Goal: Navigation & Orientation: Find specific page/section

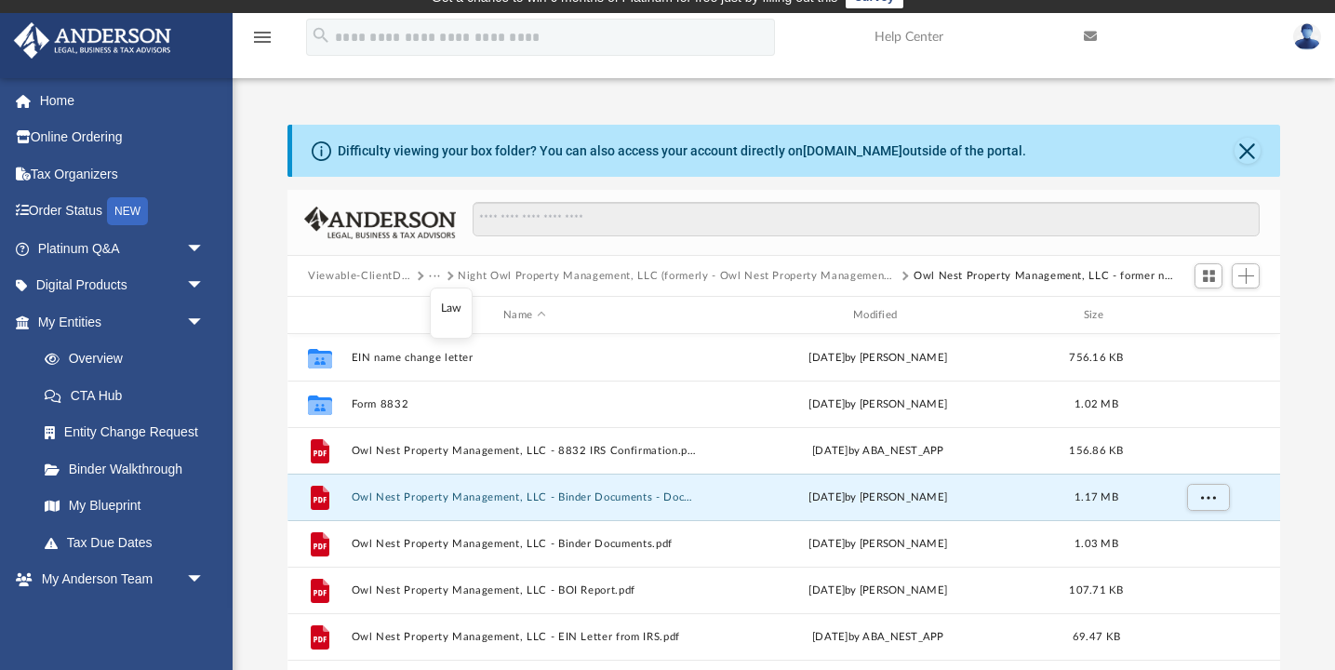
scroll to position [423, 992]
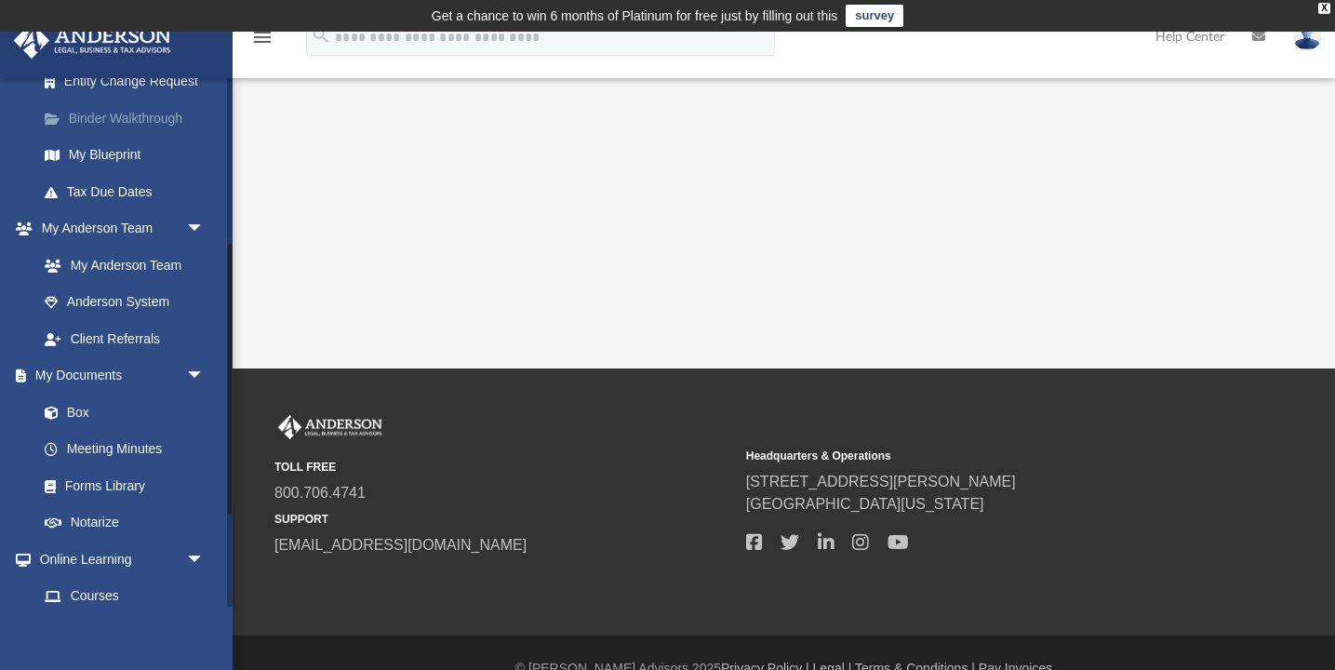
scroll to position [350, 0]
click at [76, 407] on link "Box" at bounding box center [129, 413] width 207 height 37
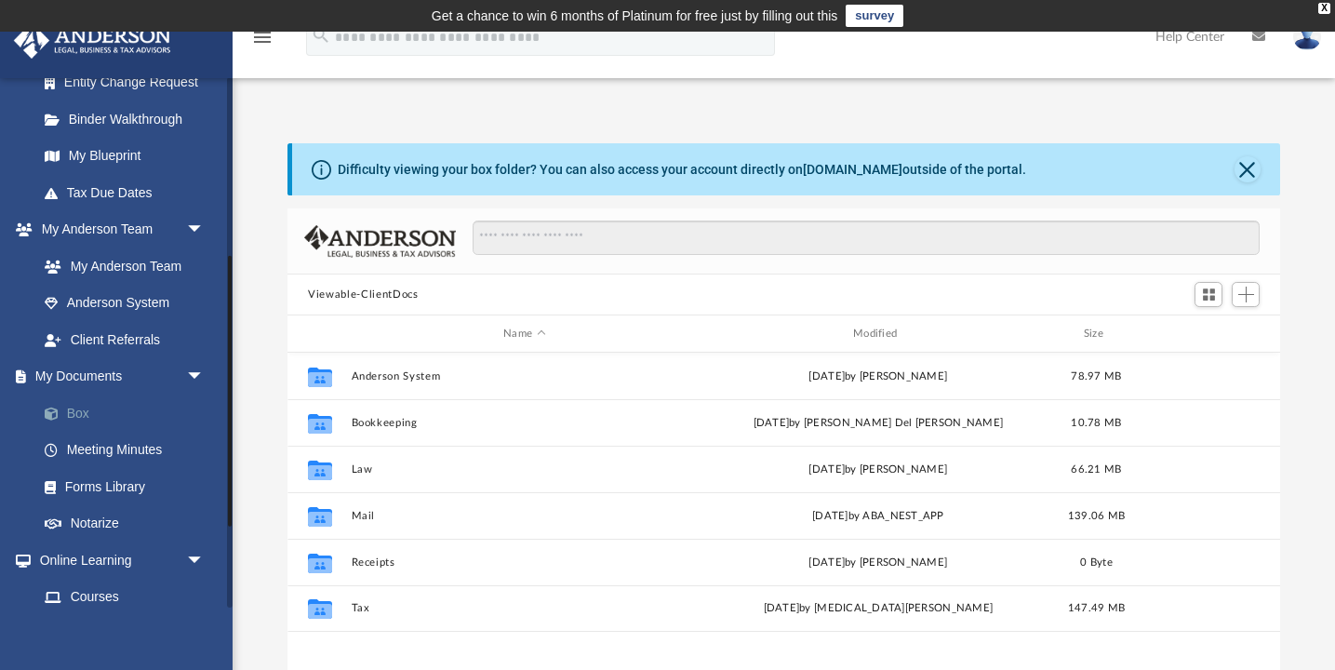
scroll to position [423, 992]
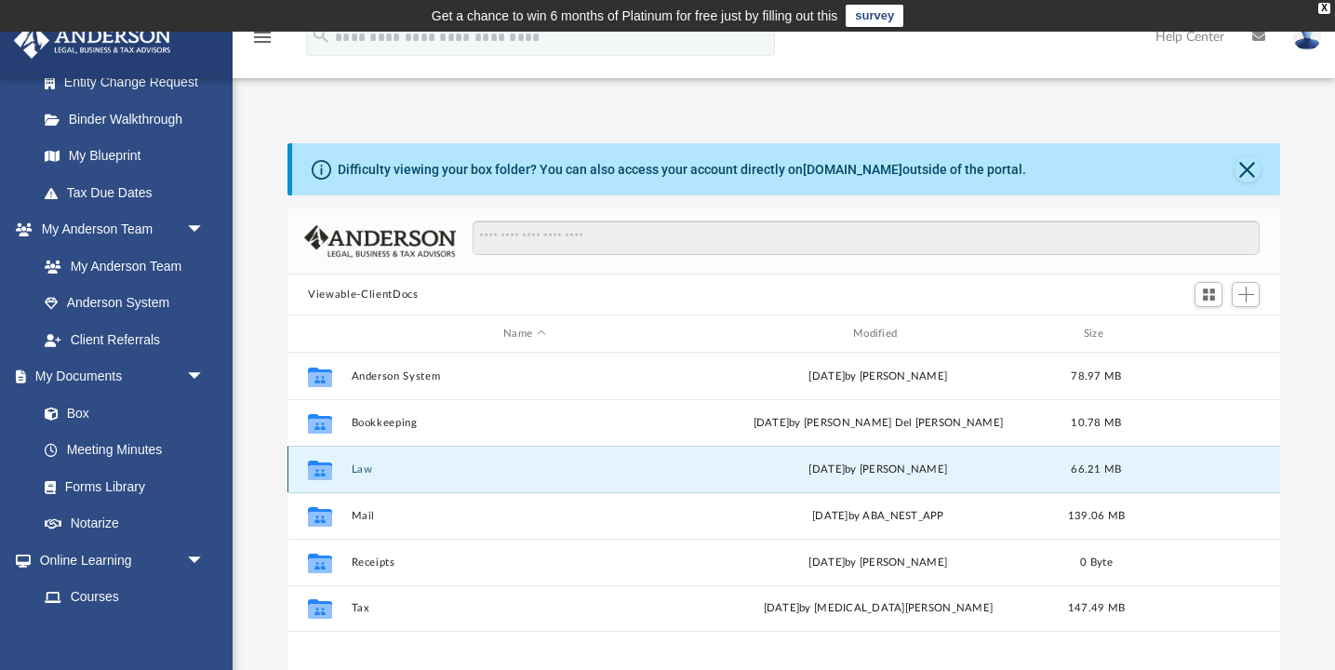
click at [365, 467] on button "Law" at bounding box center [525, 469] width 346 height 12
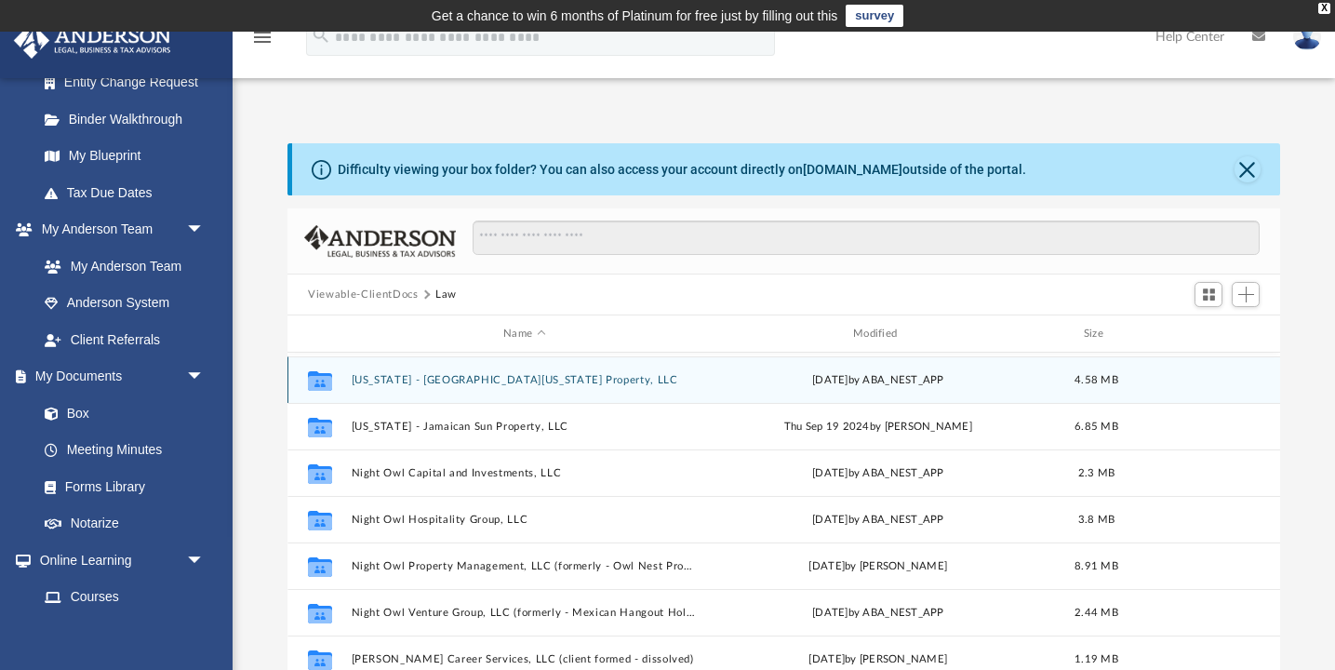
scroll to position [94, 0]
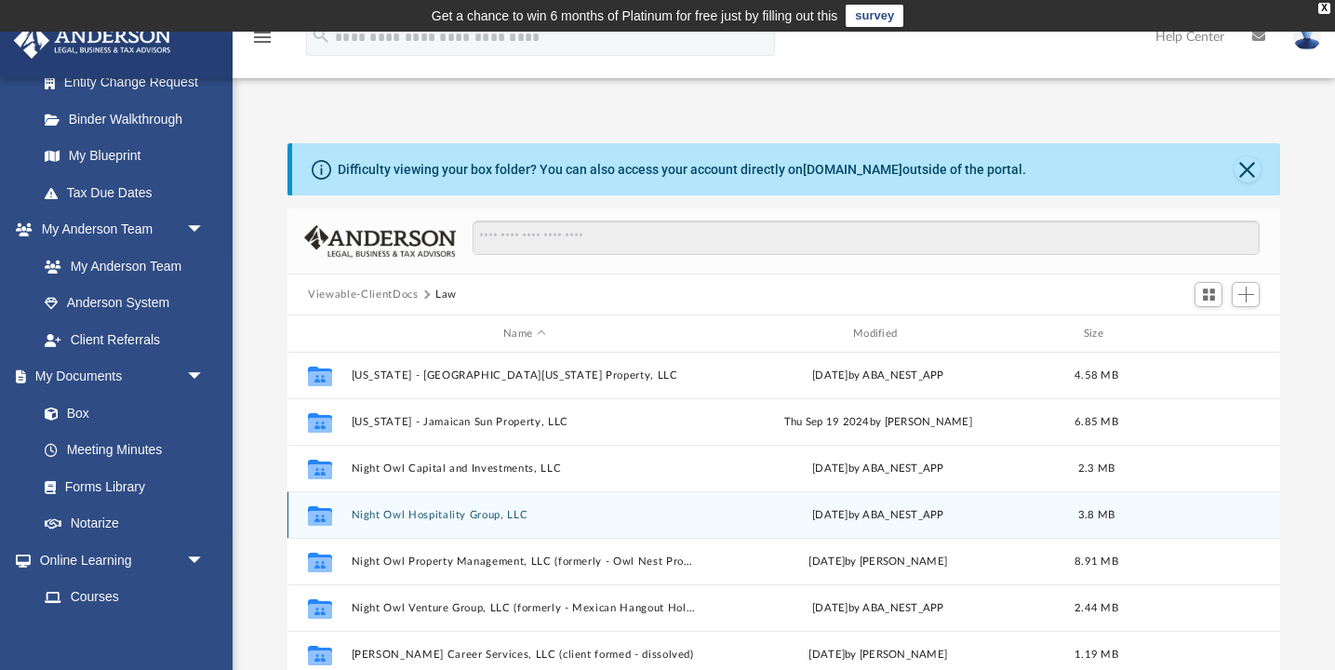
click at [403, 513] on button "Night Owl Hospitality Group, LLC" at bounding box center [525, 515] width 346 height 12
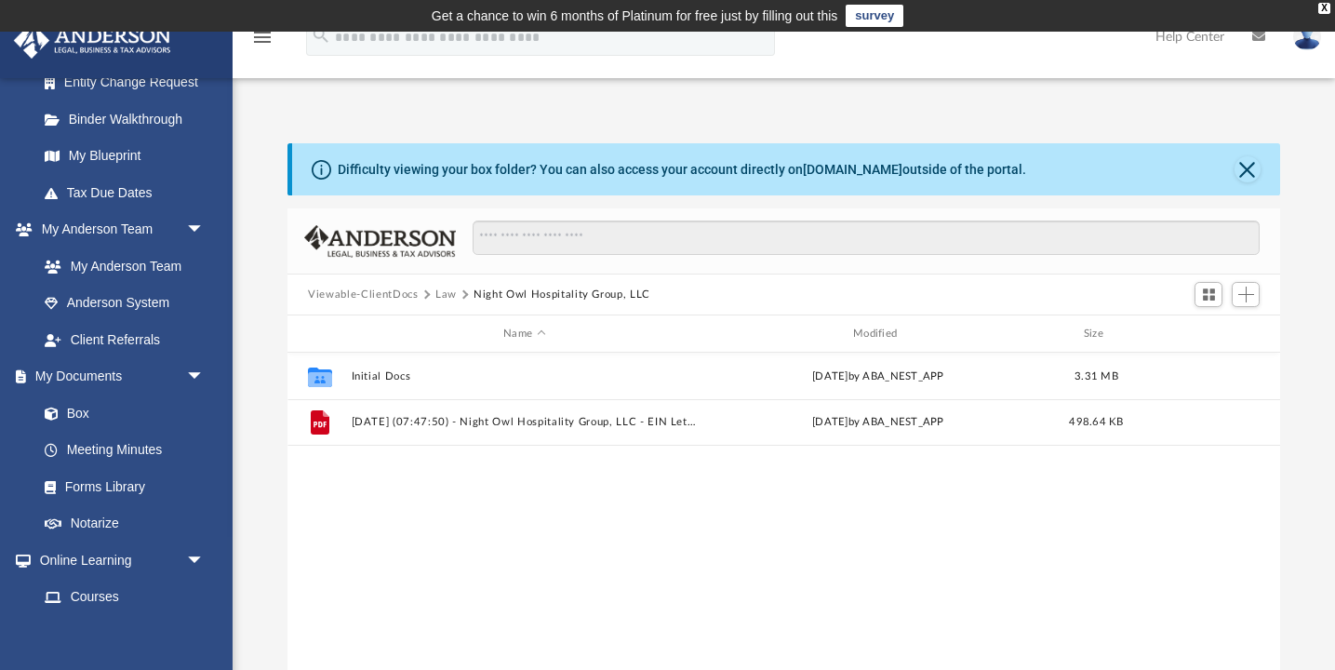
scroll to position [0, 0]
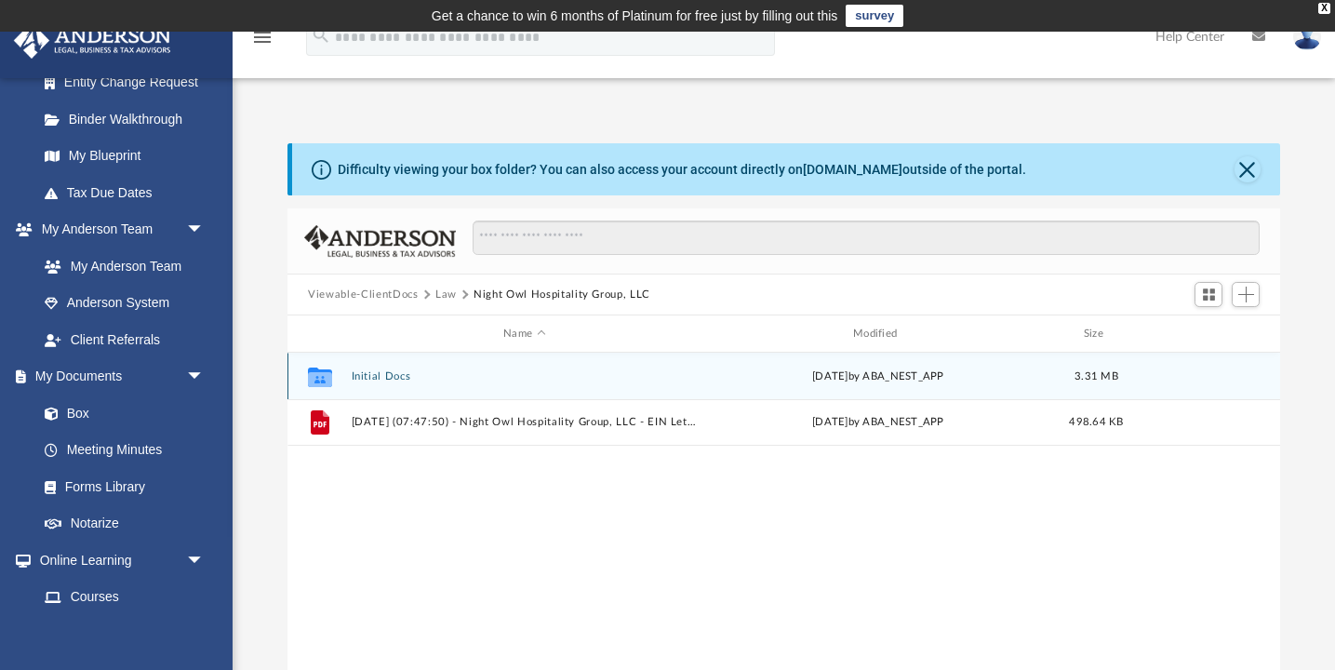
click at [348, 370] on div "Collaborated Folder Initial Docs Fri Jan 10 2025 by ABA_NEST_APP 3.31 MB" at bounding box center [784, 376] width 993 height 47
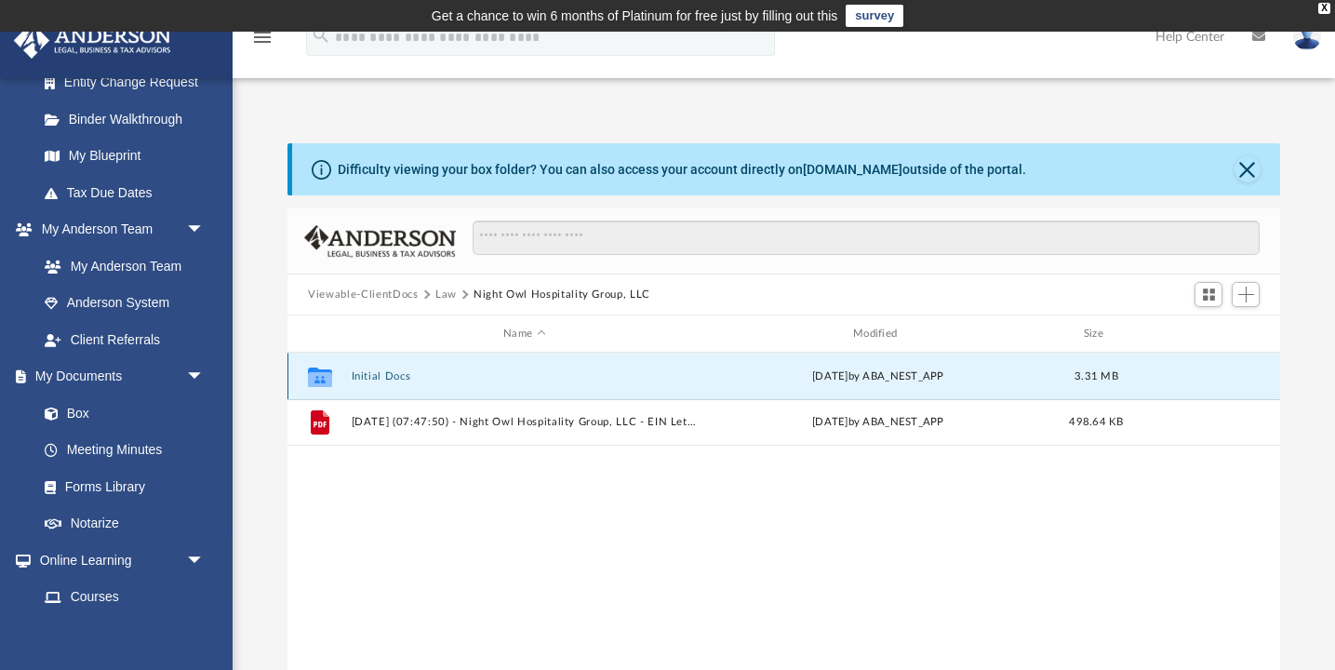
click at [363, 372] on button "Initial Docs" at bounding box center [525, 376] width 346 height 12
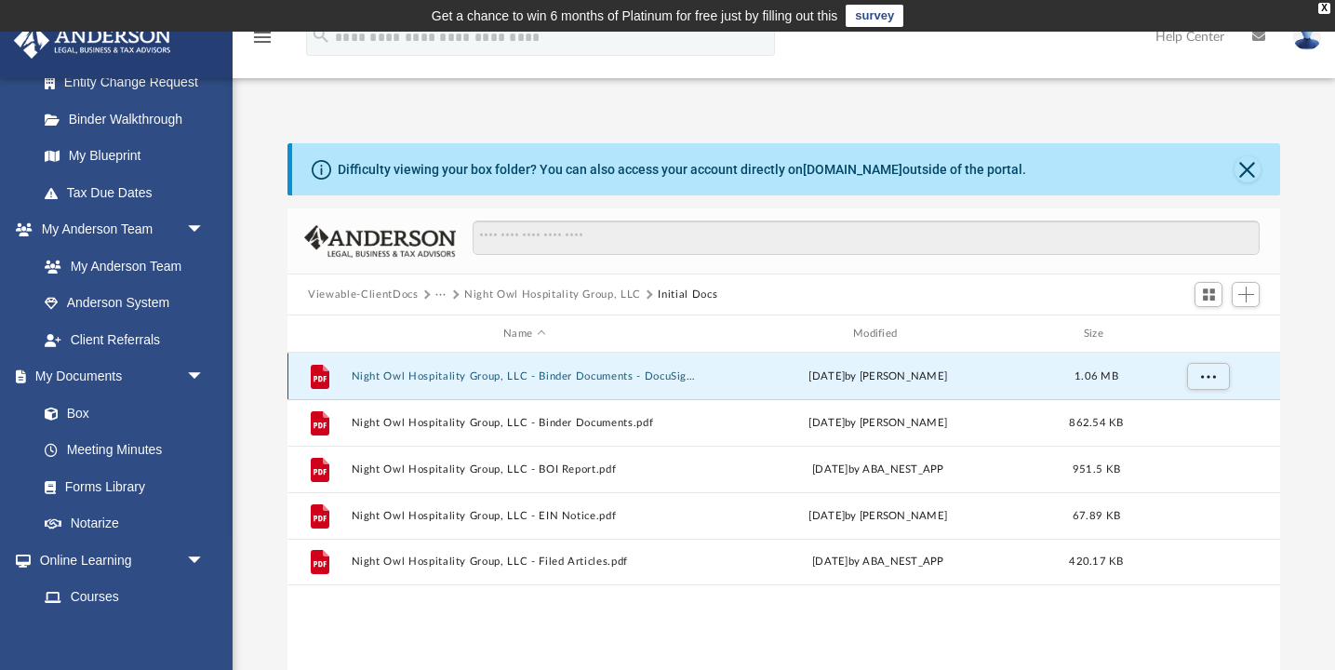
click at [569, 374] on button "Night Owl Hospitality Group, LLC - Binder Documents - DocuSigned.pdf" at bounding box center [525, 376] width 346 height 12
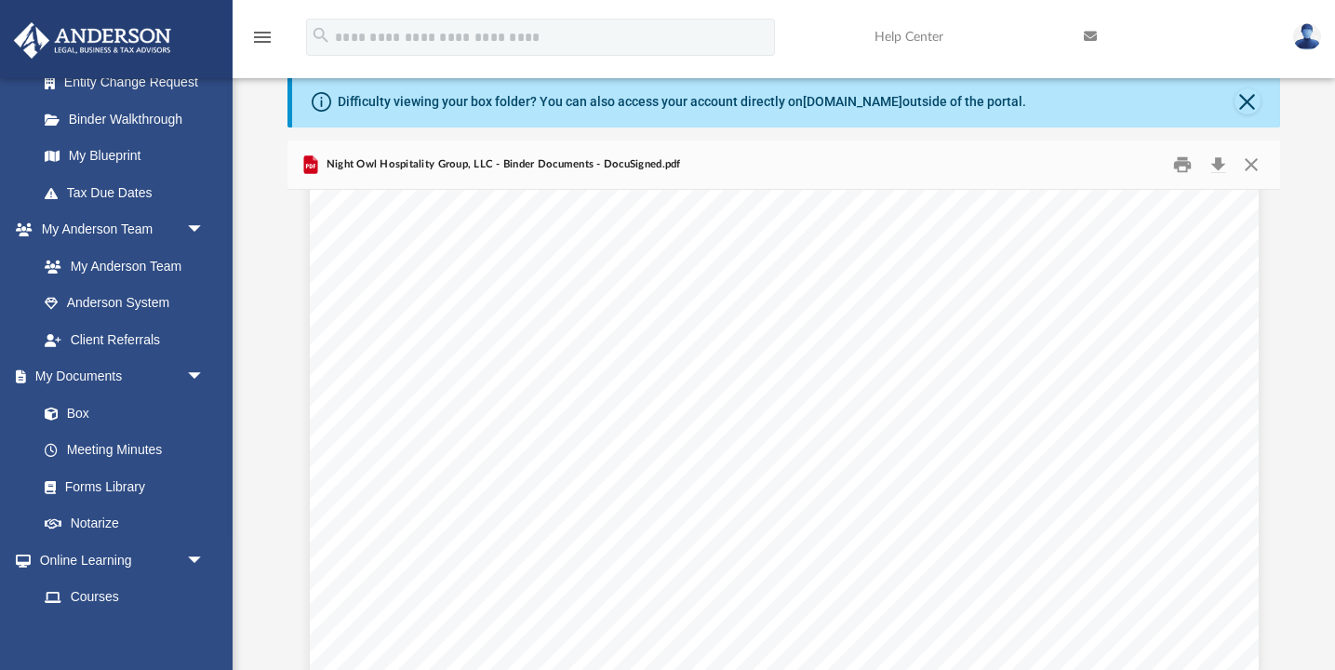
scroll to position [4105, 0]
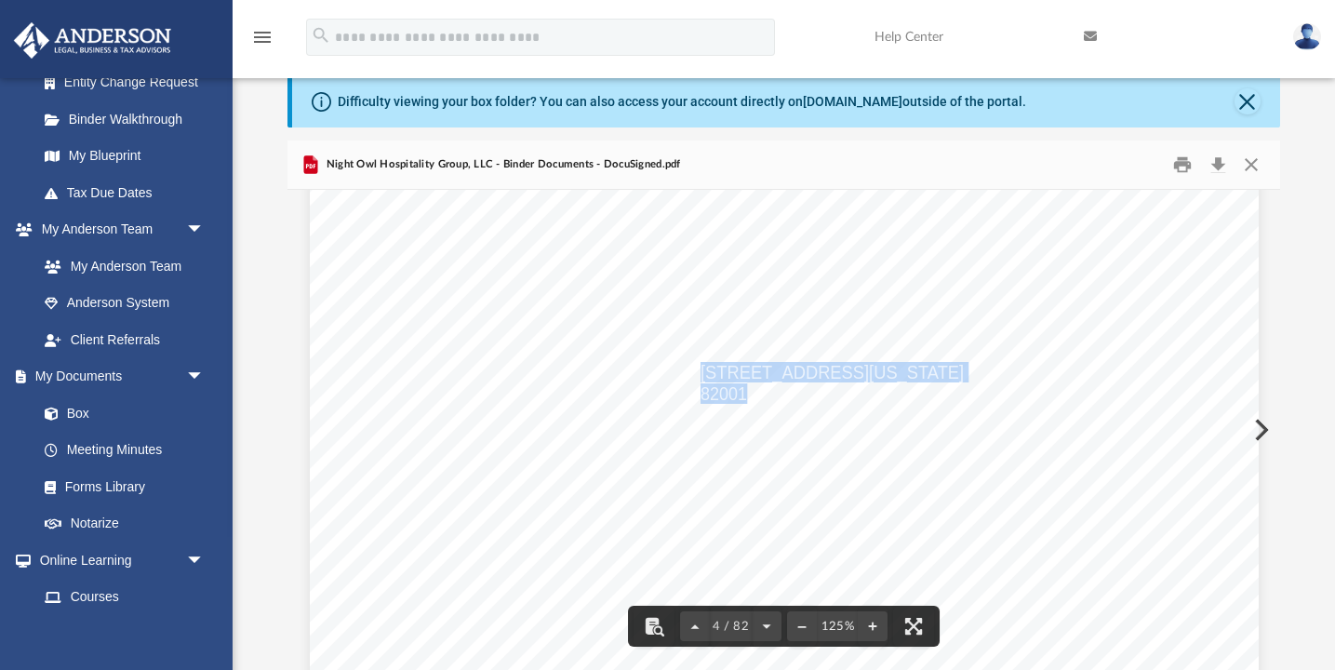
drag, startPoint x: 745, startPoint y: 395, endPoint x: 703, endPoint y: 377, distance: 45.5
